Goal: Task Accomplishment & Management: Manage account settings

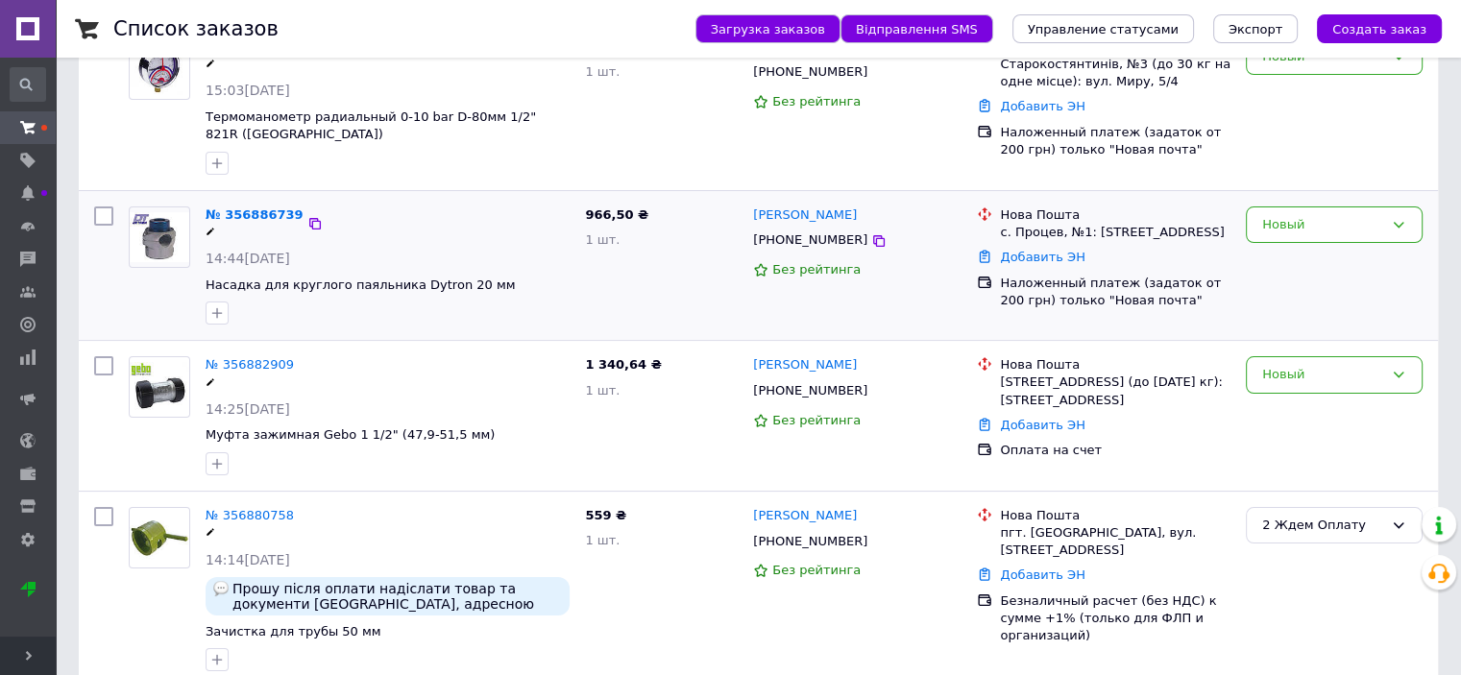
scroll to position [261, 0]
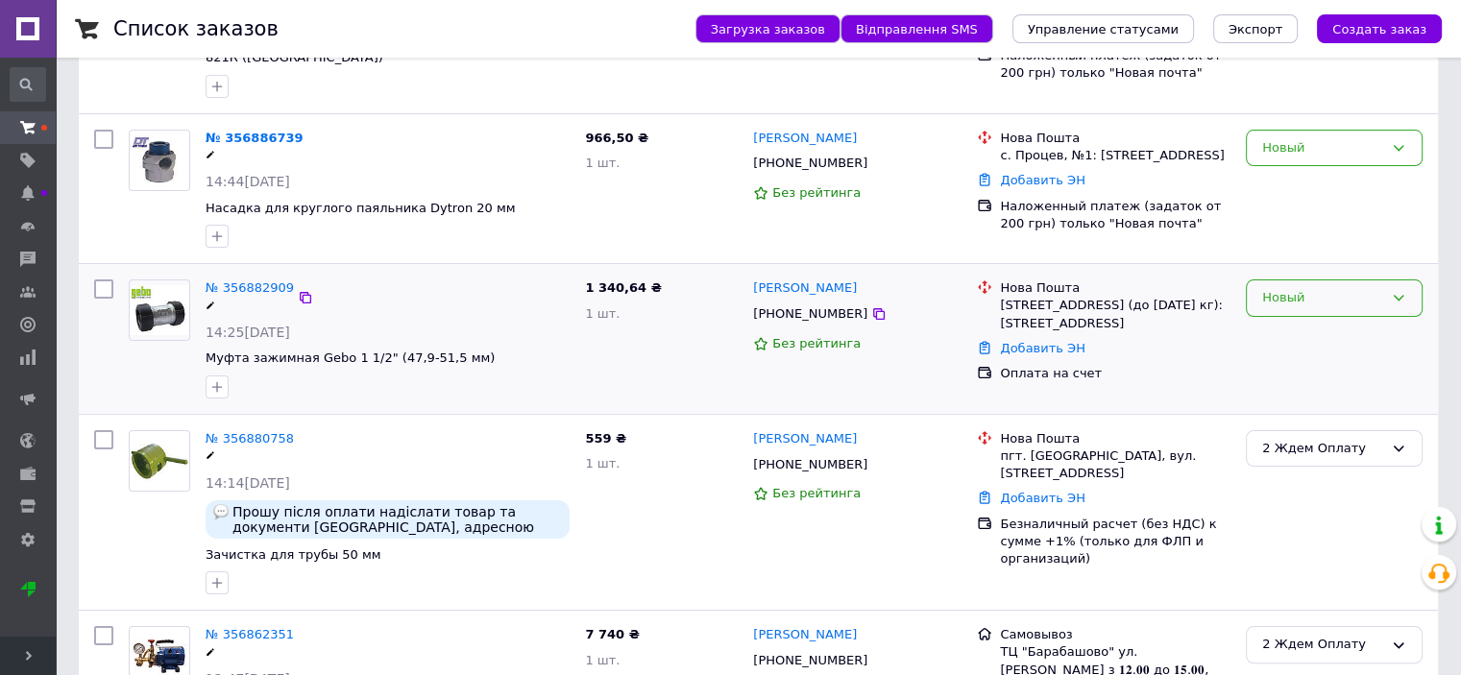
click at [1332, 303] on div "Новый" at bounding box center [1322, 298] width 121 height 20
click at [1303, 397] on li "2 Ждем Оплату" at bounding box center [1334, 401] width 175 height 36
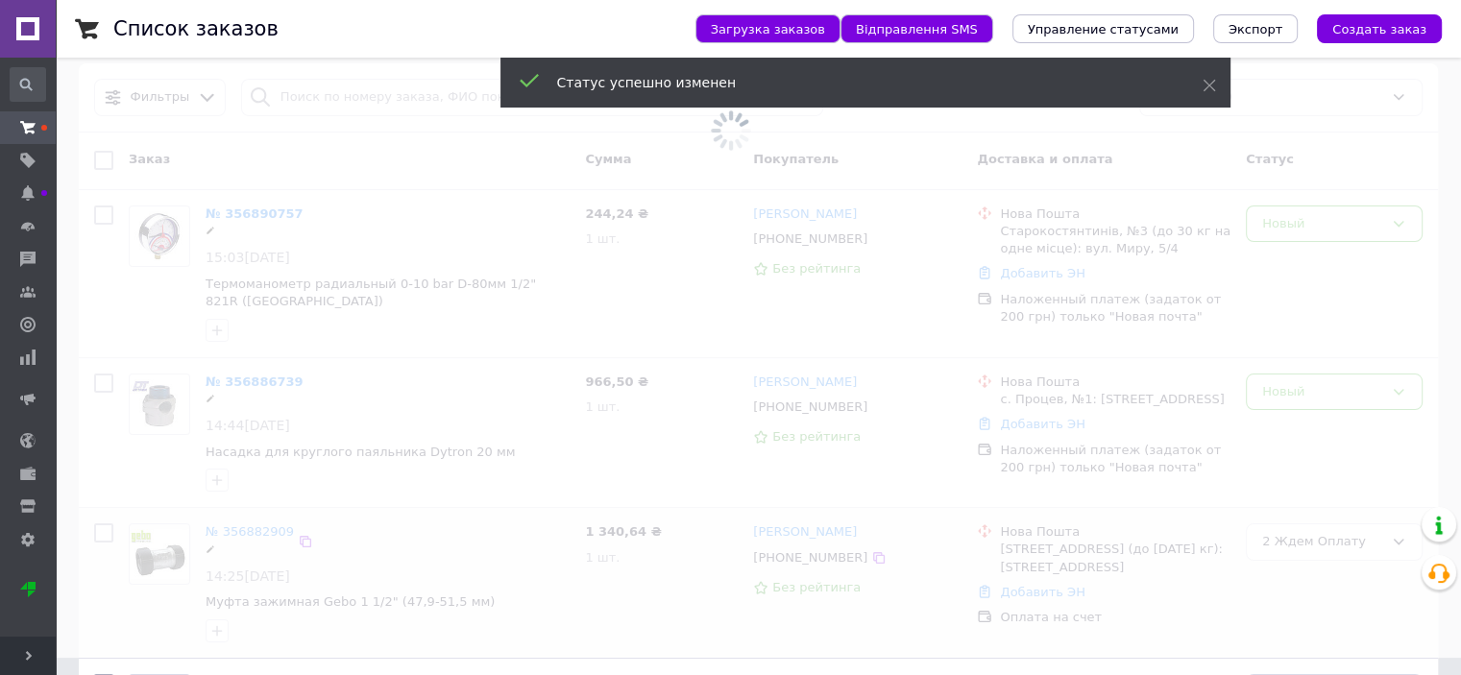
scroll to position [0, 0]
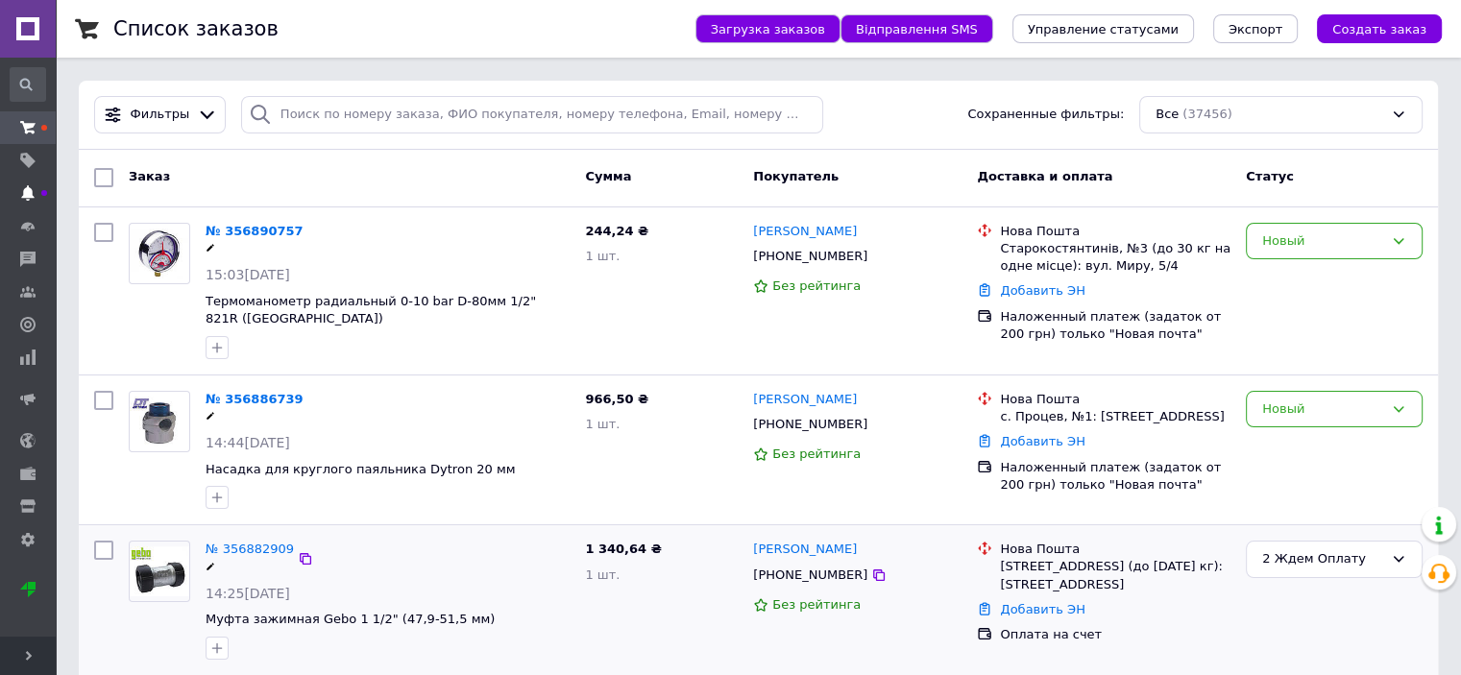
click at [28, 195] on use at bounding box center [27, 192] width 12 height 15
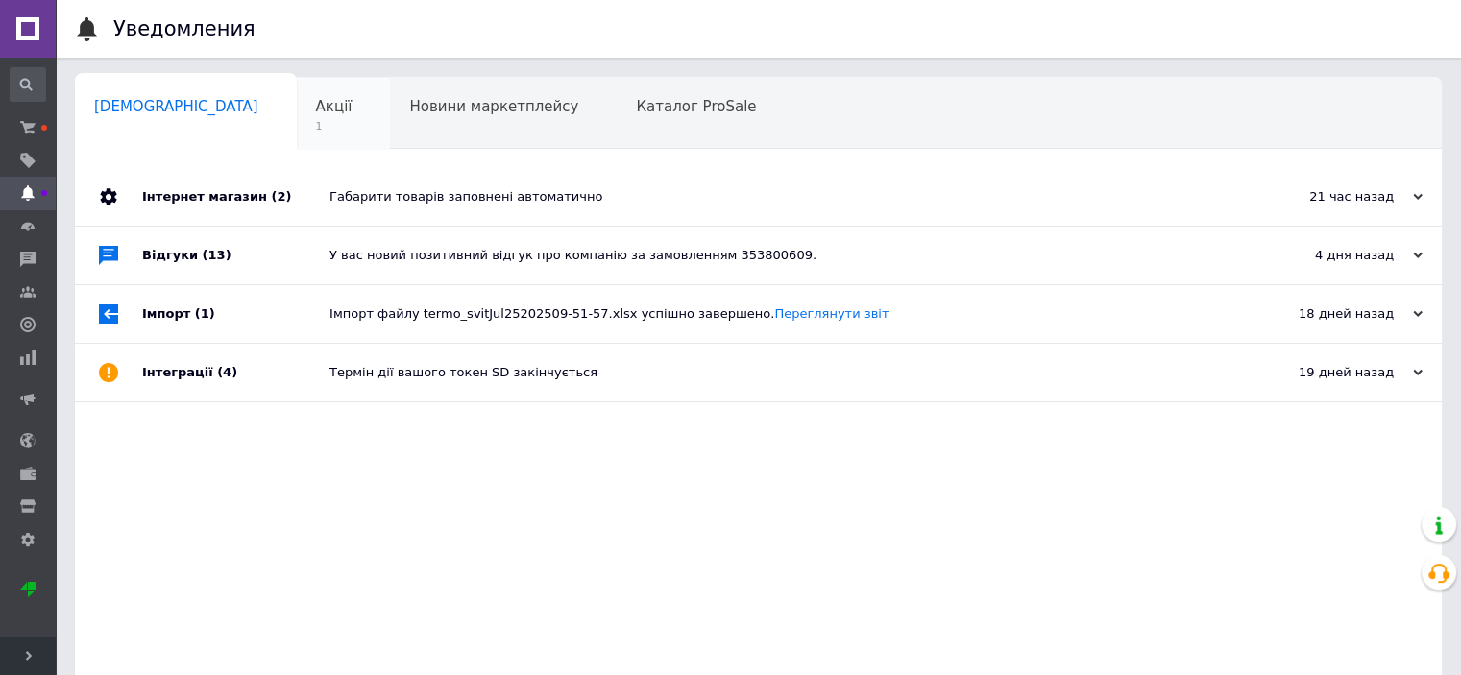
click at [316, 124] on span "1" at bounding box center [334, 126] width 37 height 14
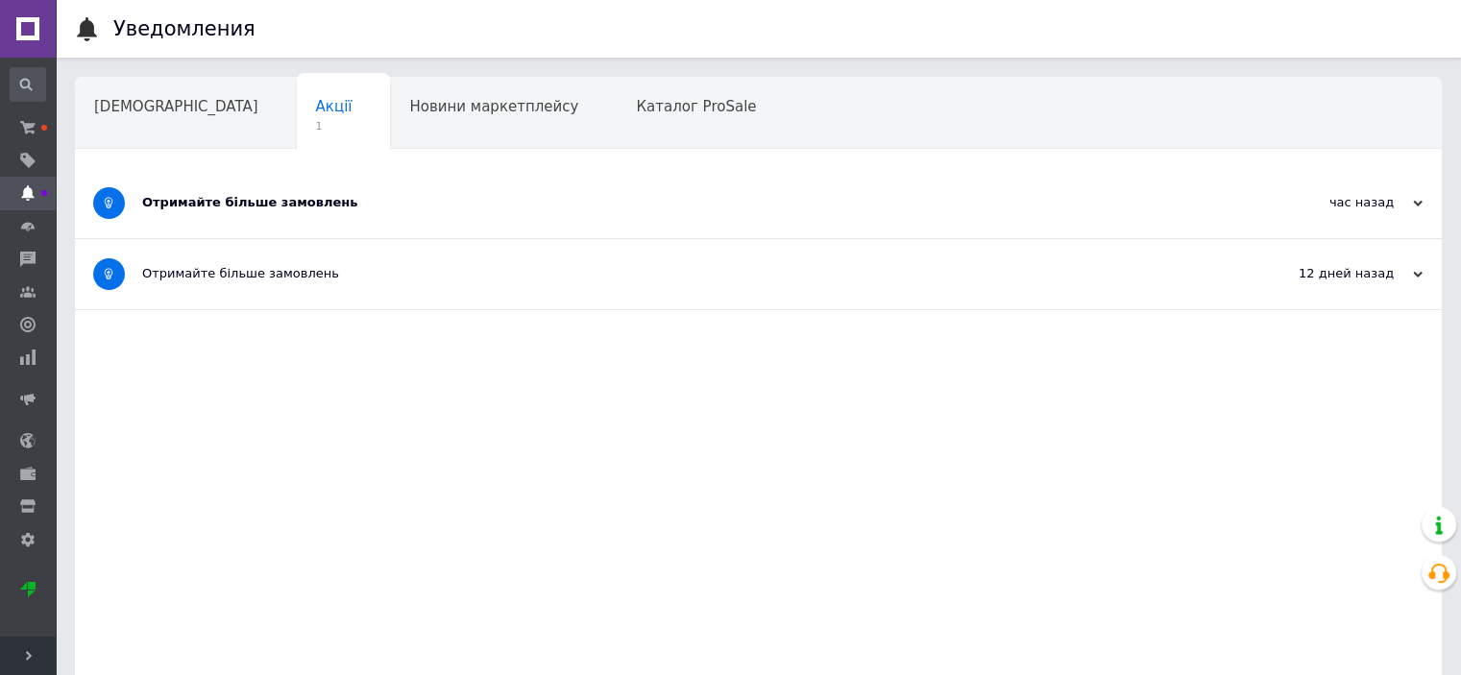
click at [274, 207] on div "Отримайте більше замовлень" at bounding box center [686, 202] width 1088 height 17
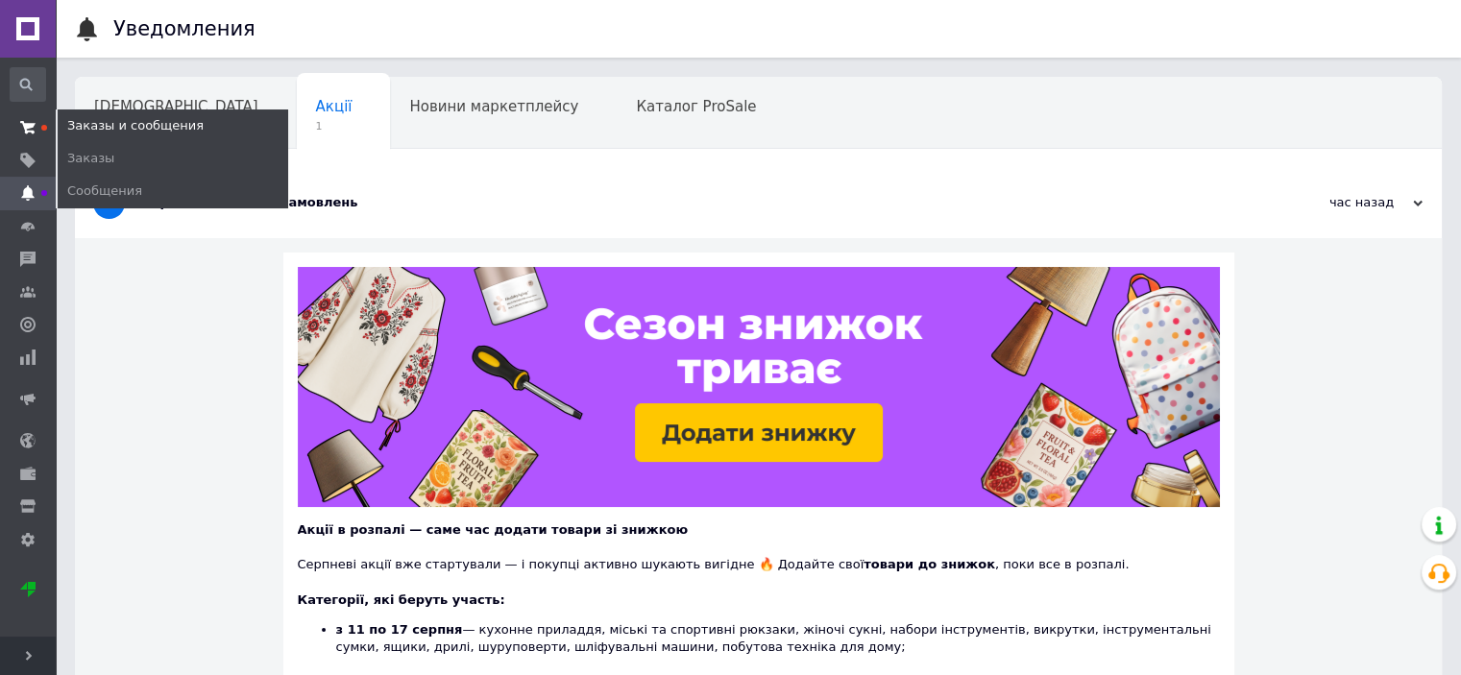
click at [25, 128] on use at bounding box center [27, 127] width 15 height 12
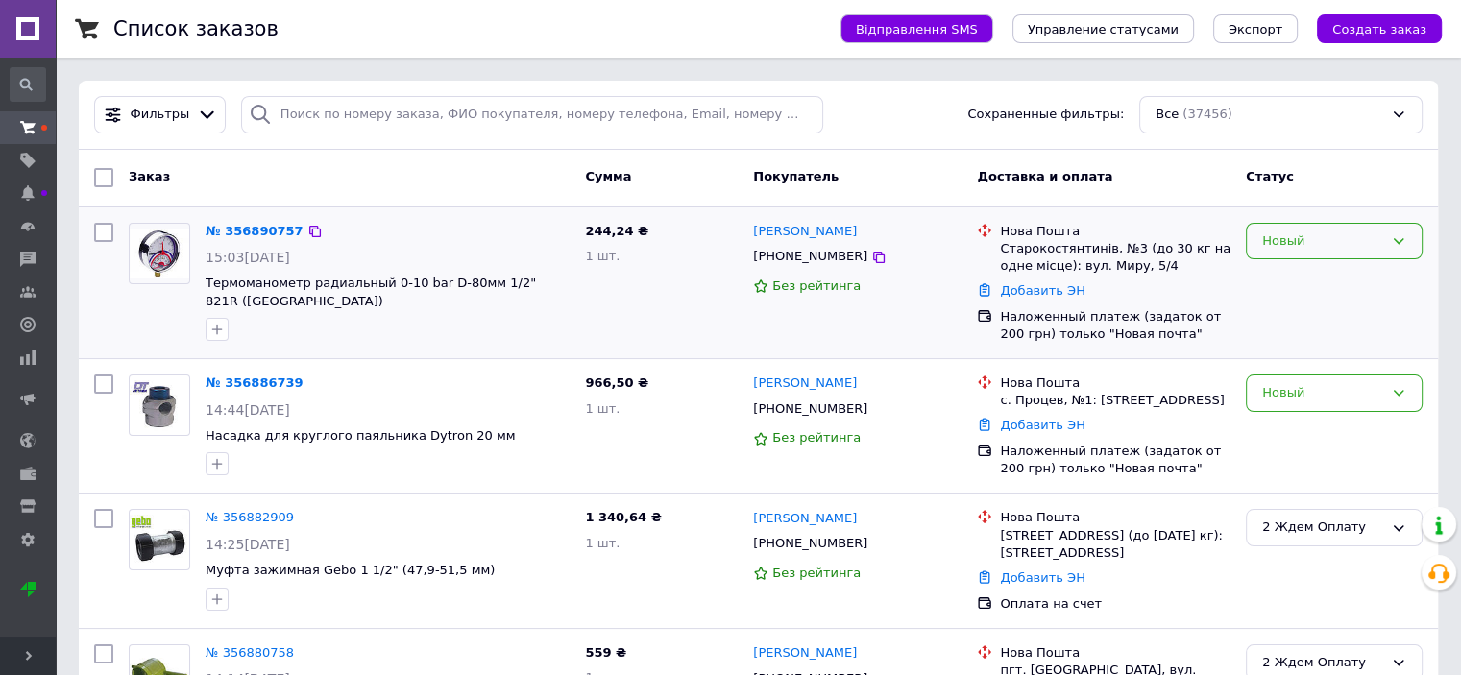
click at [1329, 241] on div "Новый" at bounding box center [1322, 241] width 121 height 20
click at [1276, 281] on li "Принят" at bounding box center [1334, 281] width 175 height 36
click at [1284, 400] on div "Новый" at bounding box center [1322, 393] width 121 height 20
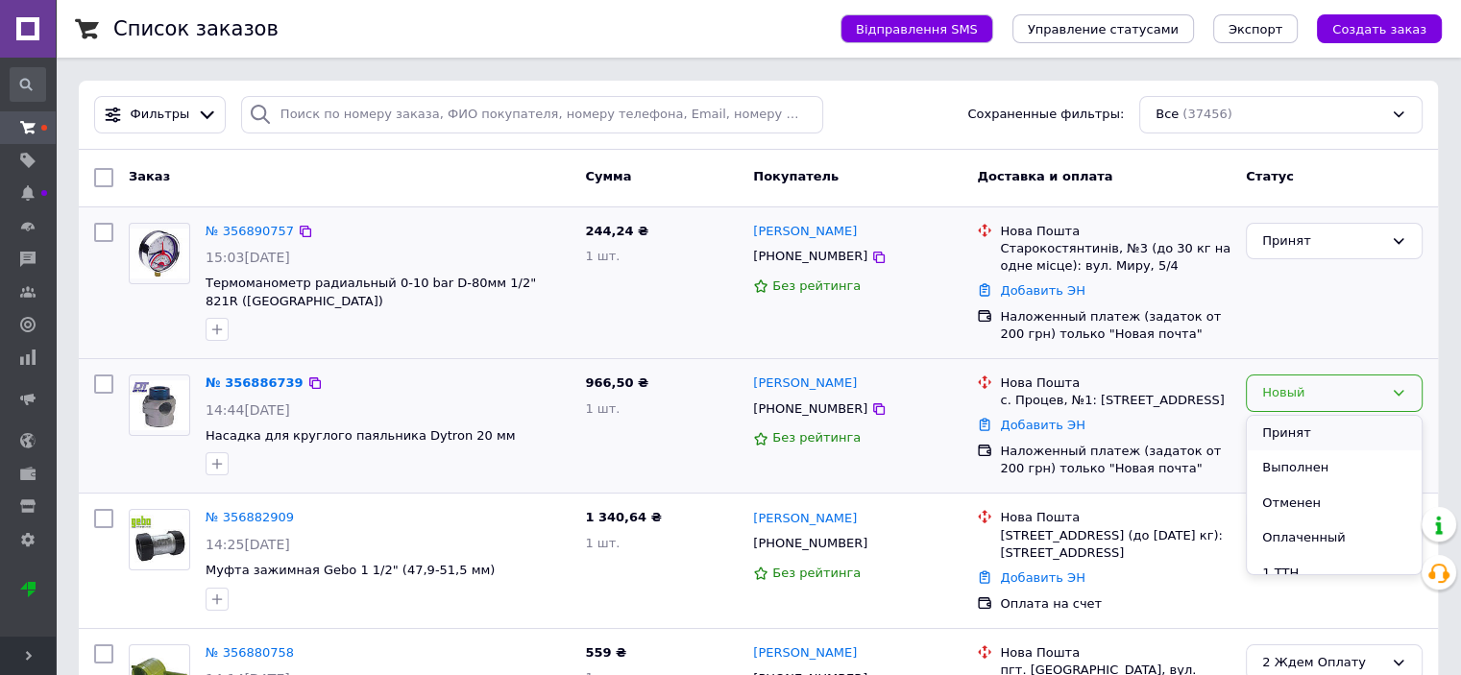
click at [1281, 431] on li "Принят" at bounding box center [1334, 434] width 175 height 36
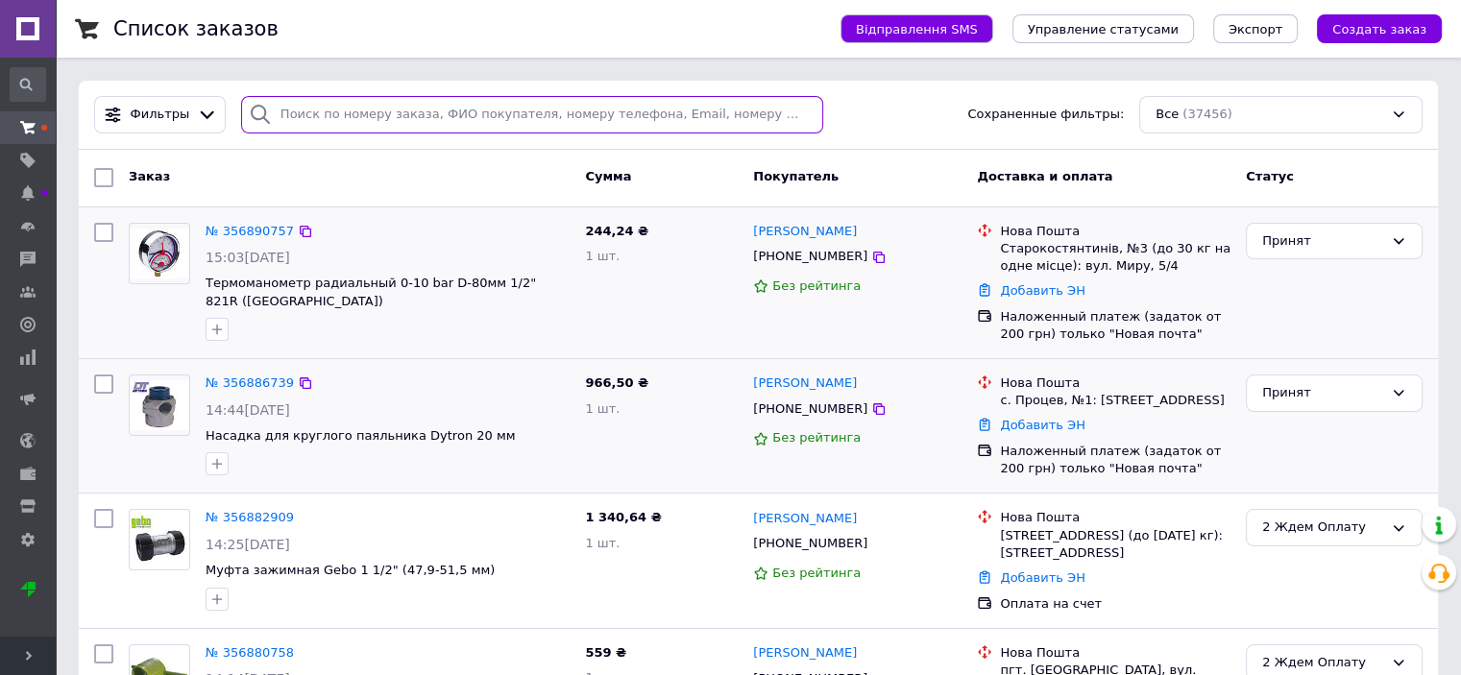
click at [324, 113] on input "search" at bounding box center [532, 114] width 582 height 37
click at [357, 114] on input "search" at bounding box center [532, 114] width 582 height 37
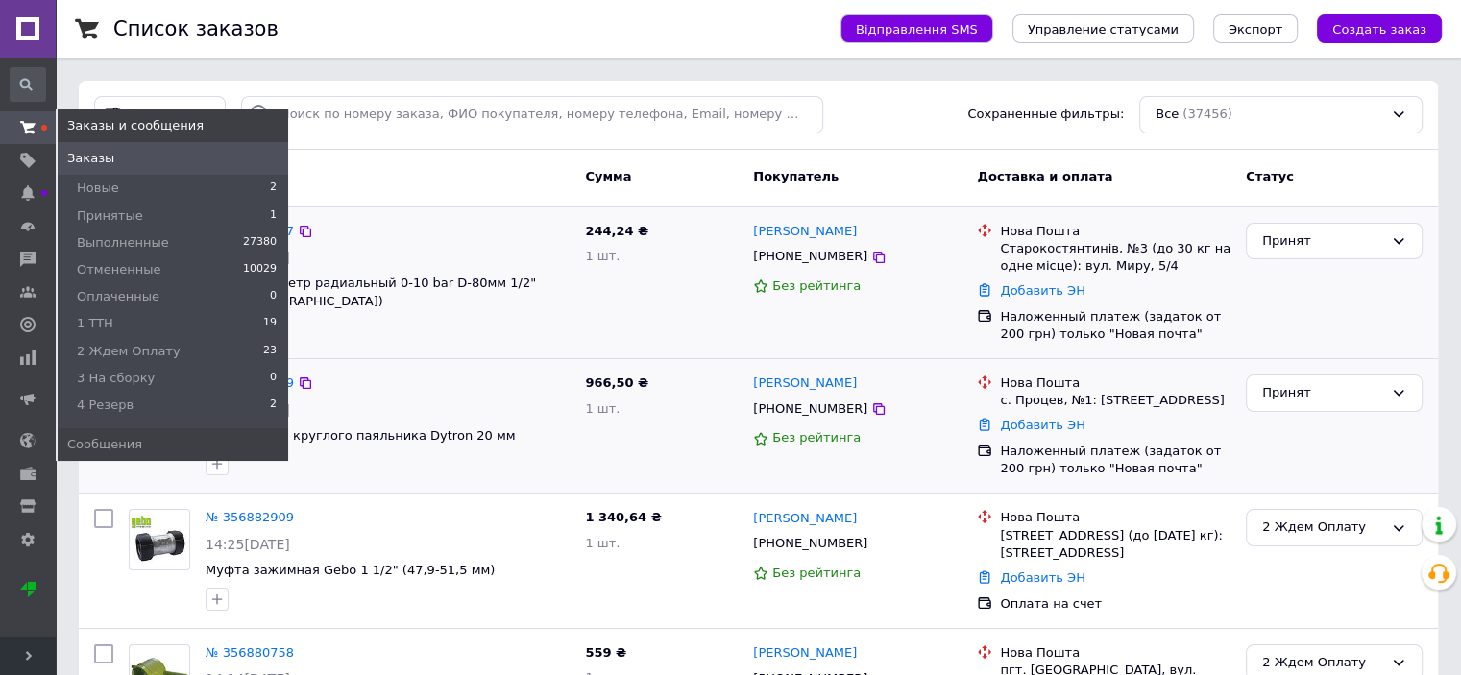
click at [32, 126] on use at bounding box center [27, 127] width 15 height 12
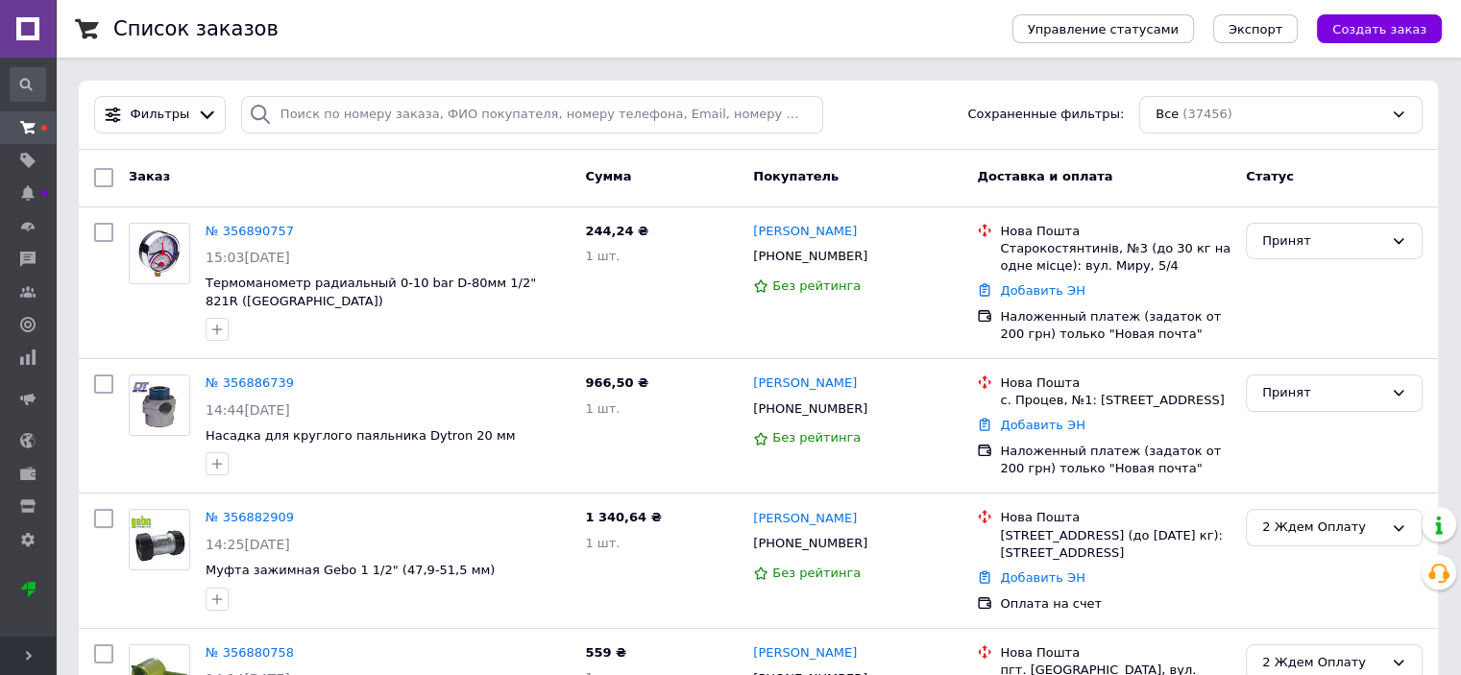
click at [23, 650] on span "Развернуть" at bounding box center [28, 656] width 56 height 38
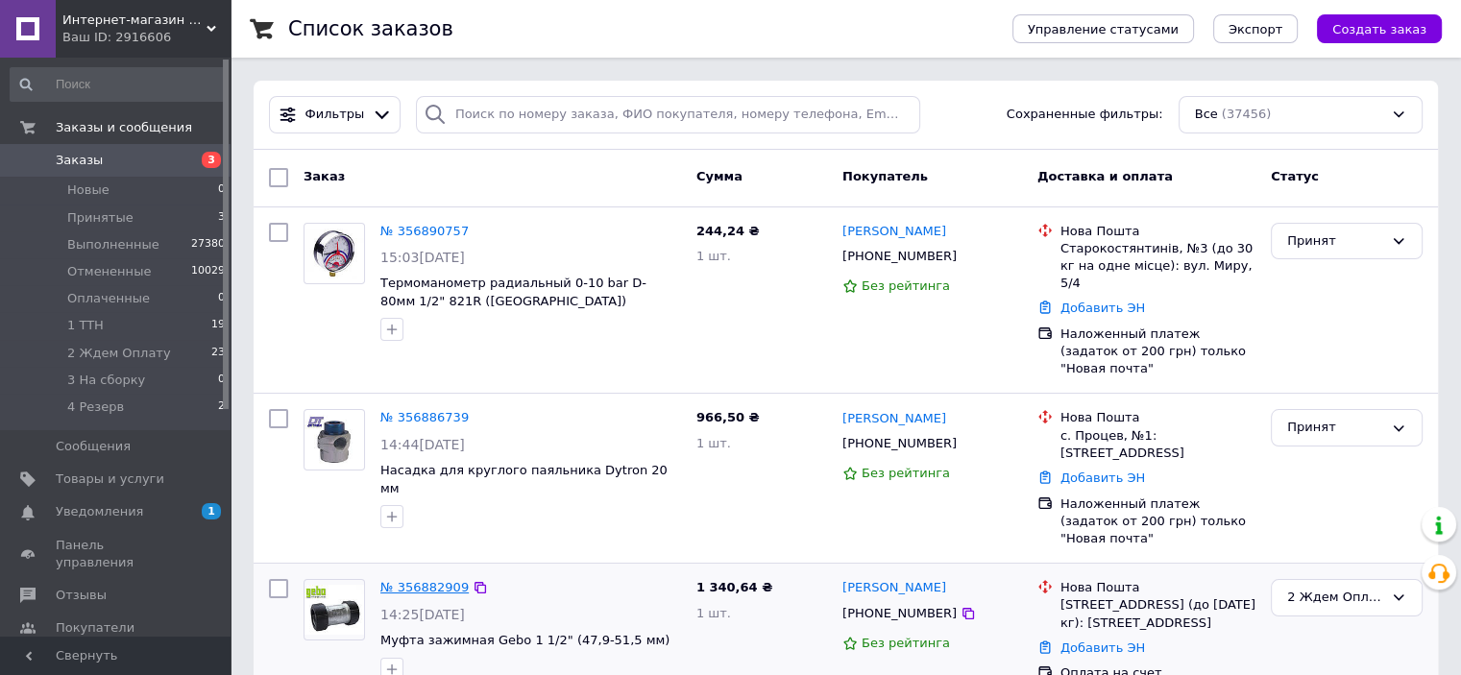
click at [415, 580] on link "№ 356882909" at bounding box center [424, 587] width 88 height 14
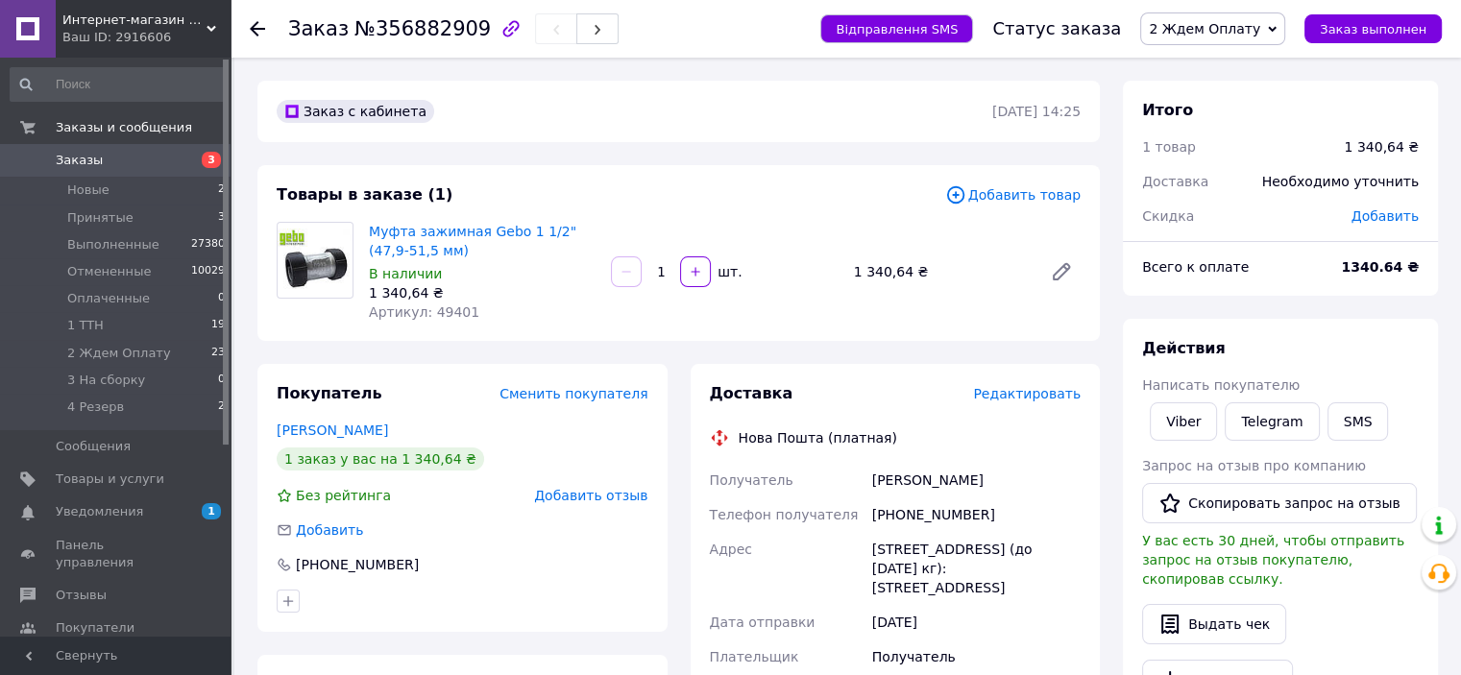
click at [1022, 201] on span "Добавить товар" at bounding box center [1012, 194] width 135 height 21
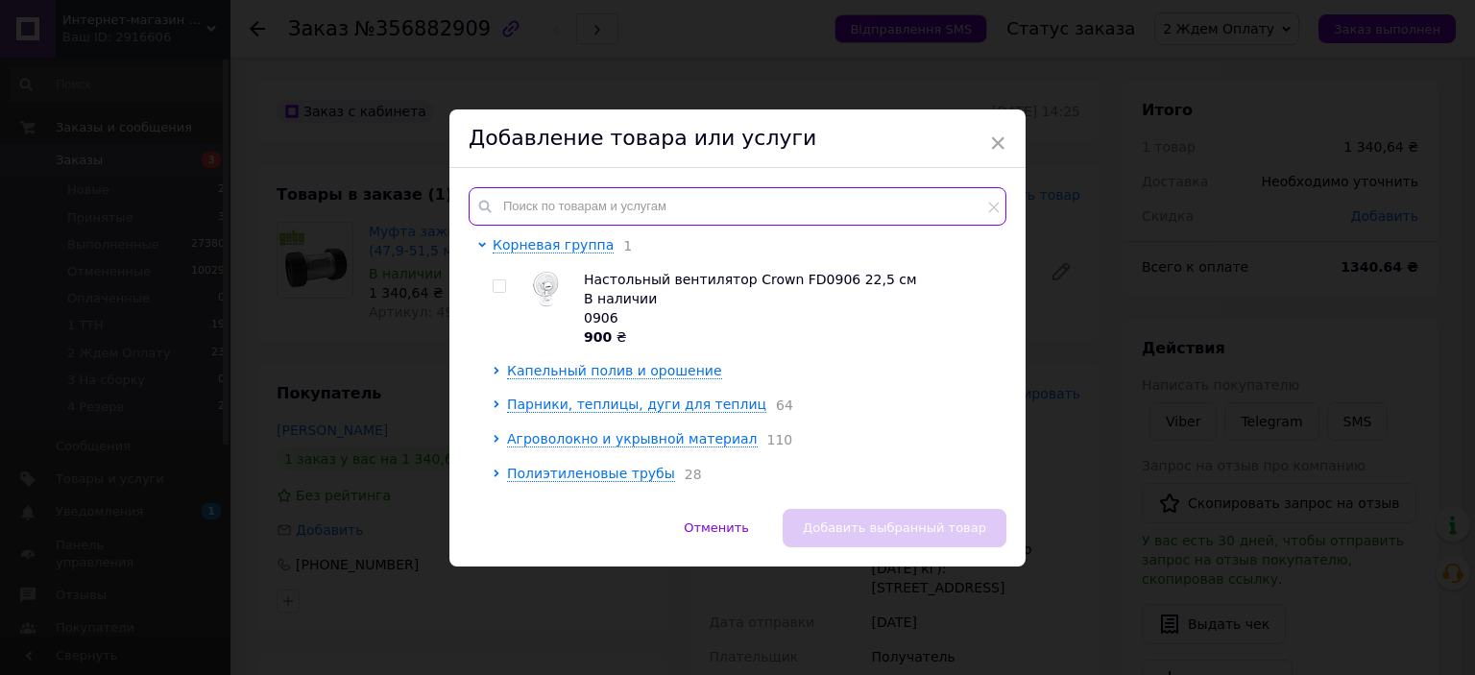
click at [704, 204] on input "text" at bounding box center [738, 206] width 538 height 38
paste input "49413"
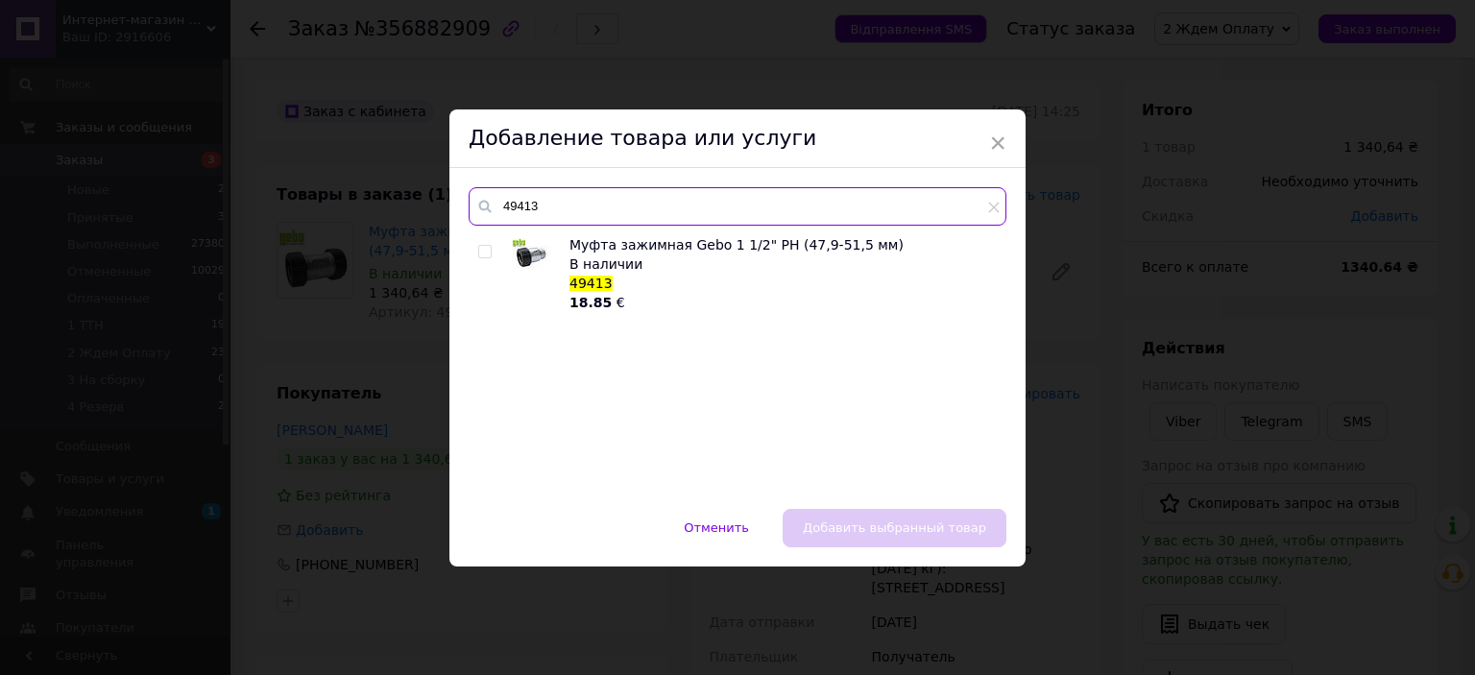
paste input "49413"
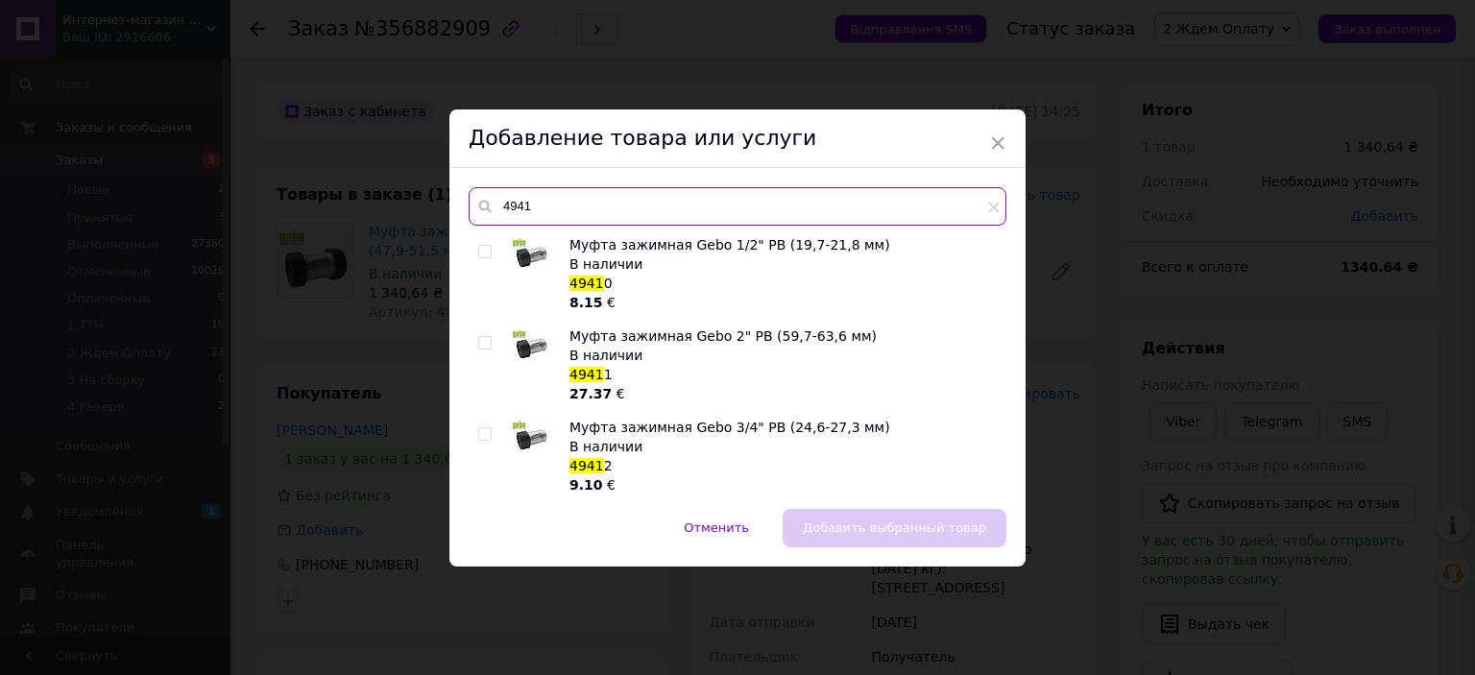
type input "4941"
click at [681, 329] on span "Муфта зажимная Gebo 2" РВ (59,7-63,6 мм)" at bounding box center [723, 336] width 307 height 15
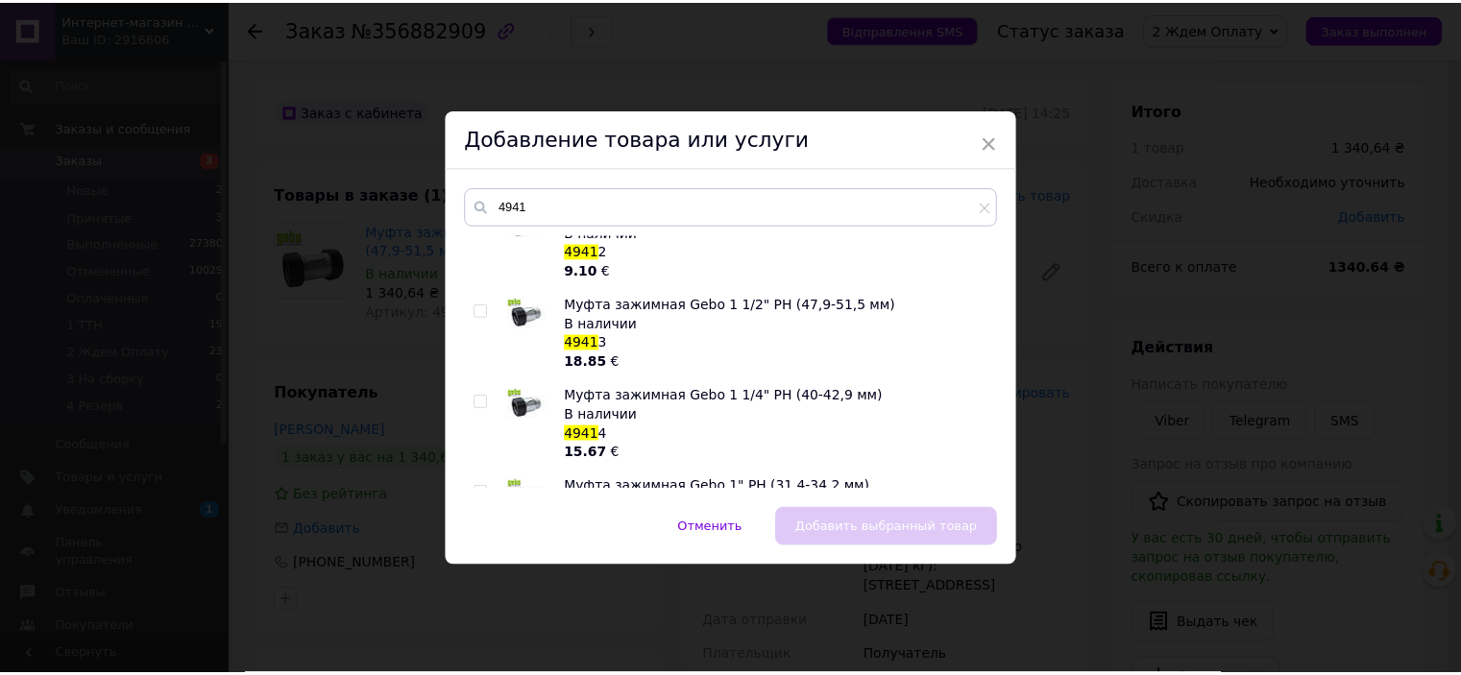
scroll to position [213, 0]
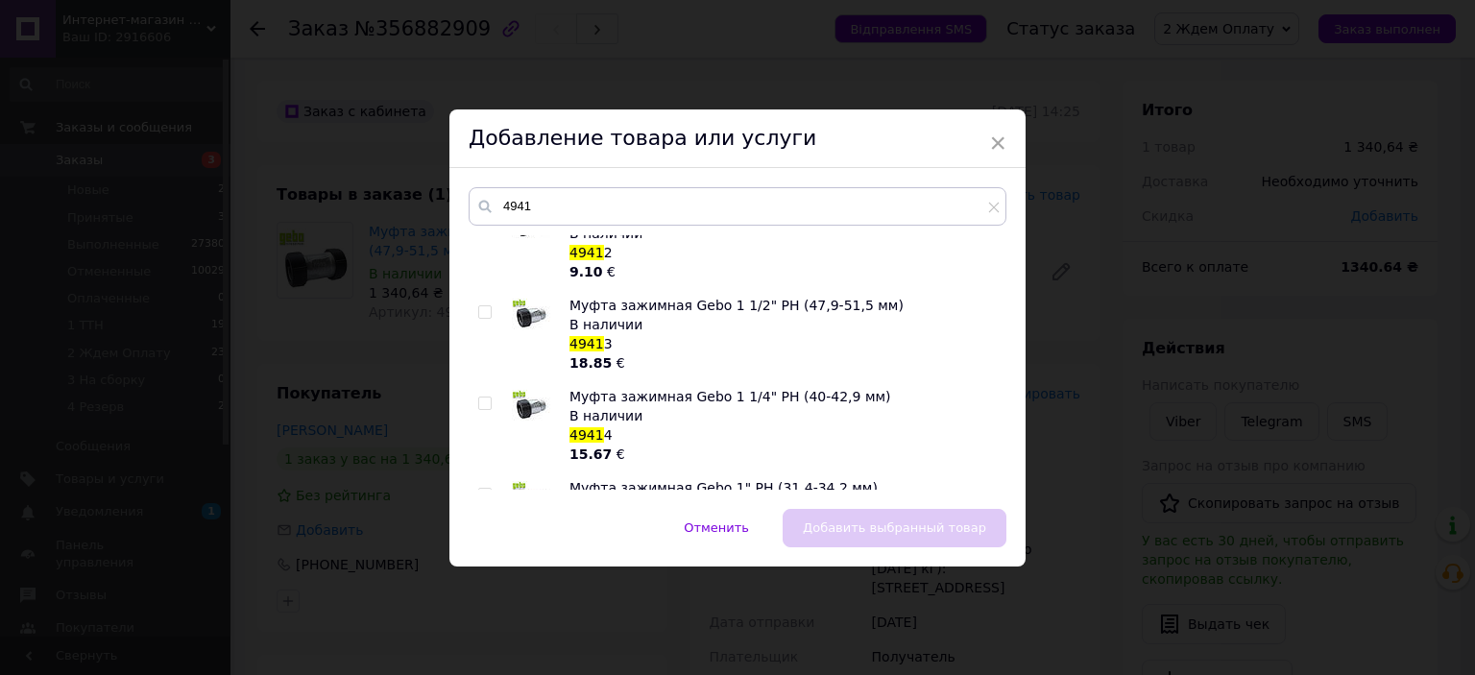
click at [478, 309] on input "checkbox" at bounding box center [484, 312] width 12 height 12
checkbox input "true"
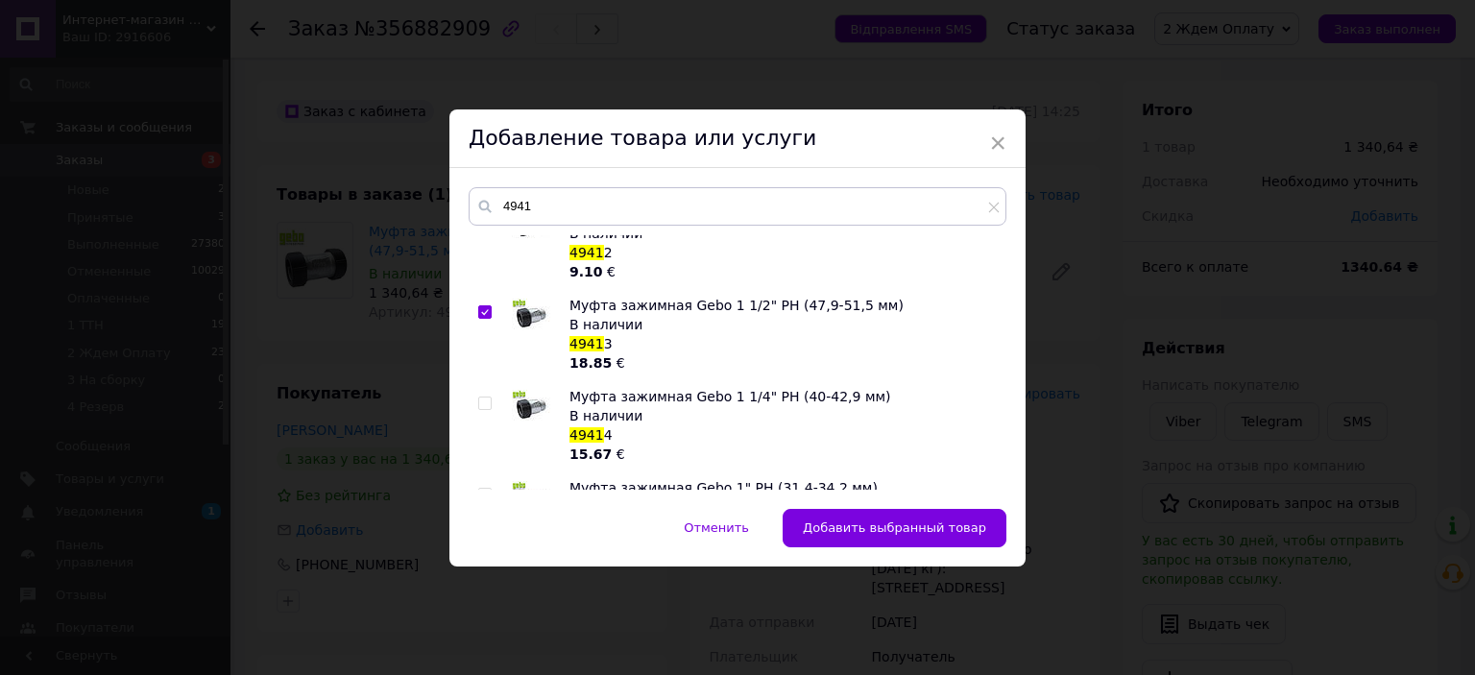
click at [862, 548] on div "Отменить   Добавить выбранный товар" at bounding box center [738, 538] width 576 height 58
click at [941, 526] on span "Добавить выбранный товар" at bounding box center [894, 528] width 183 height 14
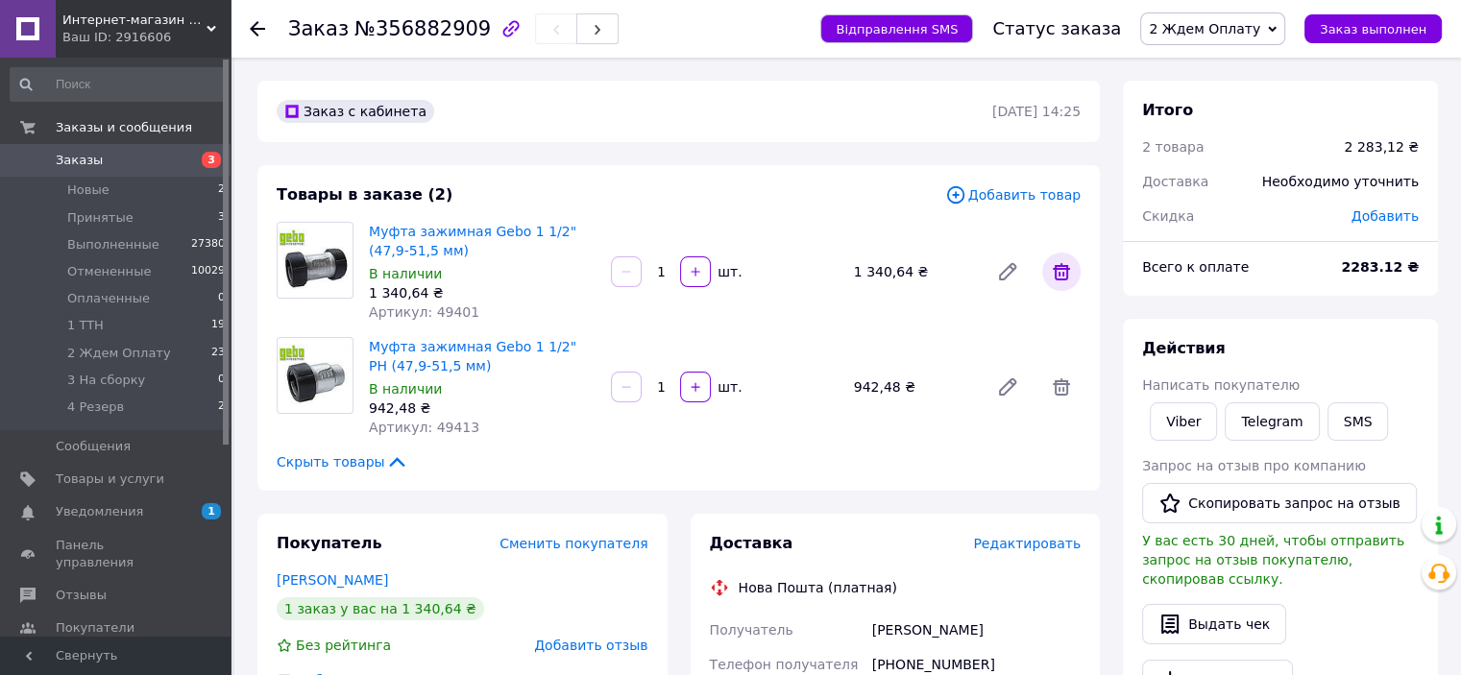
click at [1058, 273] on icon at bounding box center [1061, 271] width 23 height 23
